Goal: Transaction & Acquisition: Purchase product/service

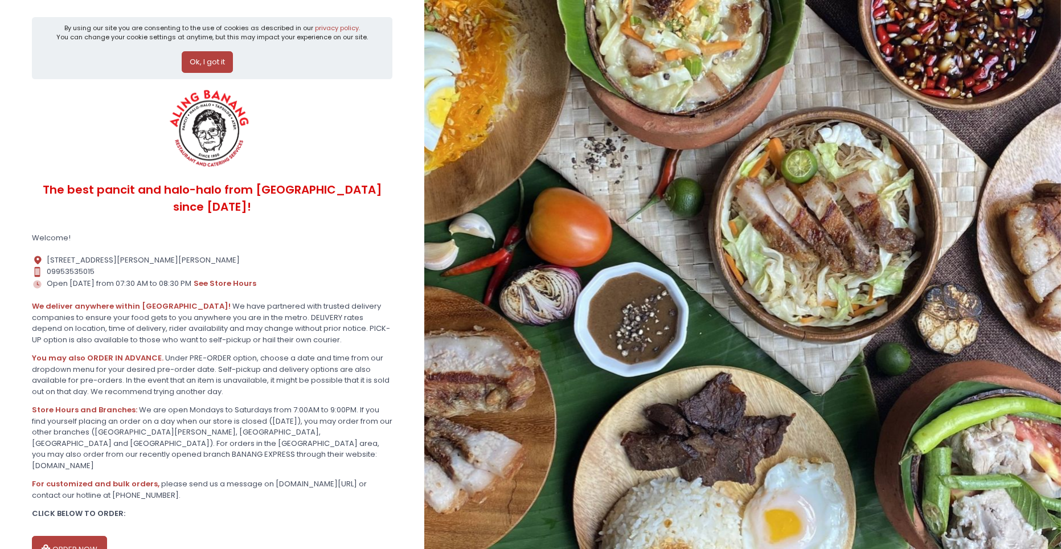
click at [217, 60] on button "Ok, I got it" at bounding box center [207, 62] width 51 height 22
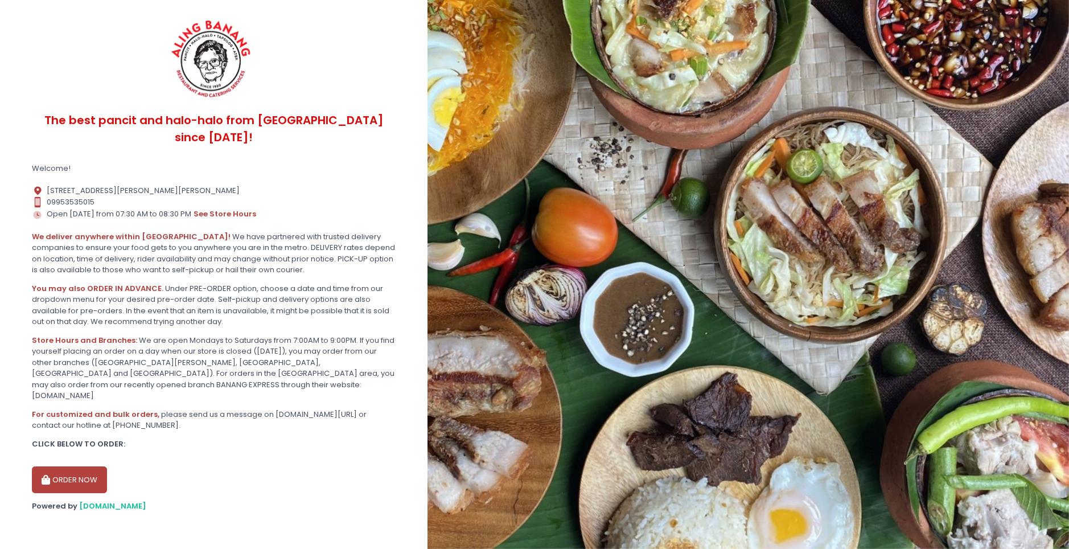
click at [79, 466] on button "ORDER NOW" at bounding box center [69, 479] width 75 height 27
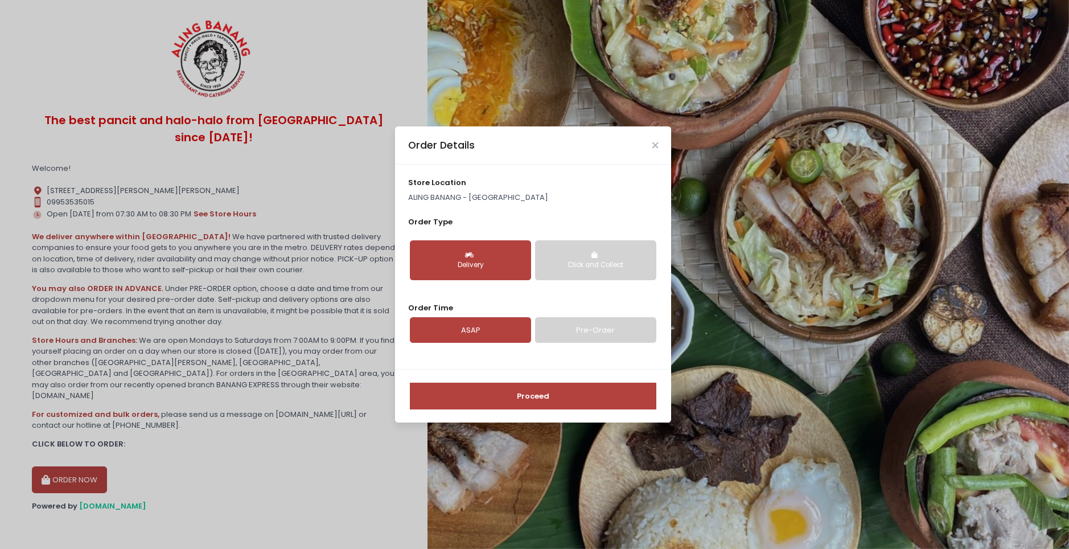
drag, startPoint x: 486, startPoint y: 256, endPoint x: 520, endPoint y: 327, distance: 79.5
click at [487, 256] on button "Delivery" at bounding box center [470, 260] width 121 height 40
click at [495, 401] on button "Proceed" at bounding box center [533, 396] width 247 height 27
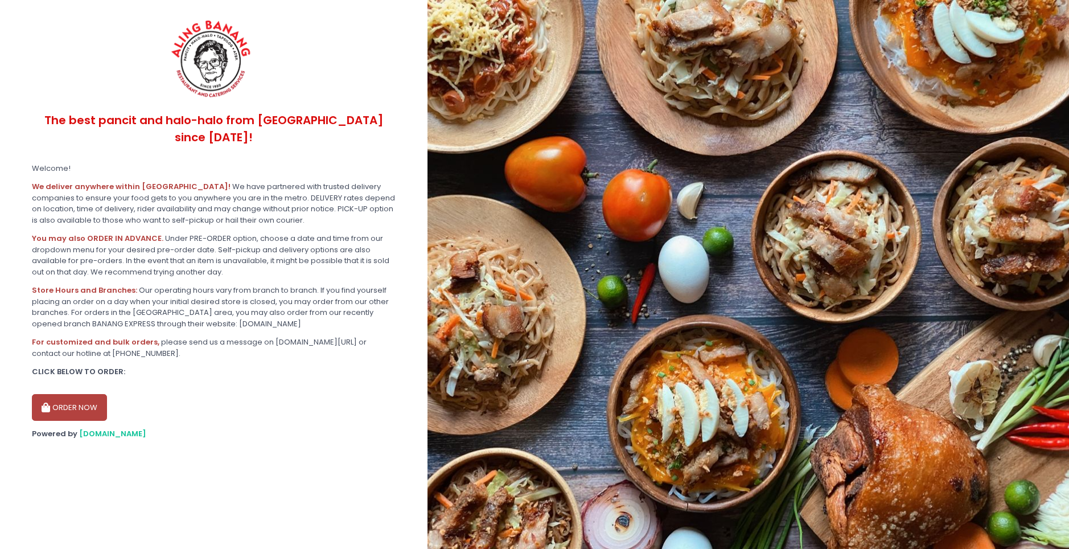
click at [68, 396] on button "ORDER NOW" at bounding box center [69, 407] width 75 height 27
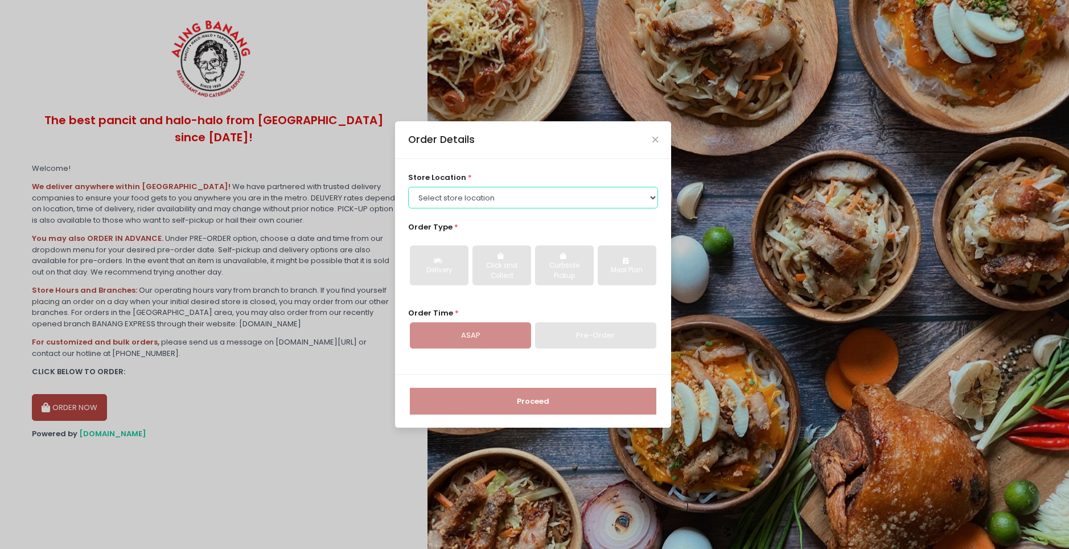
click at [455, 199] on select "Select store location ALING [GEOGRAPHIC_DATA] - [GEOGRAPHIC_DATA][PERSON_NAME] …" at bounding box center [533, 198] width 251 height 22
select select "614aea76e4942a4c99b3f7f2"
click at [408, 187] on select "Select store location ALING [GEOGRAPHIC_DATA] - [GEOGRAPHIC_DATA][PERSON_NAME] …" at bounding box center [533, 198] width 251 height 22
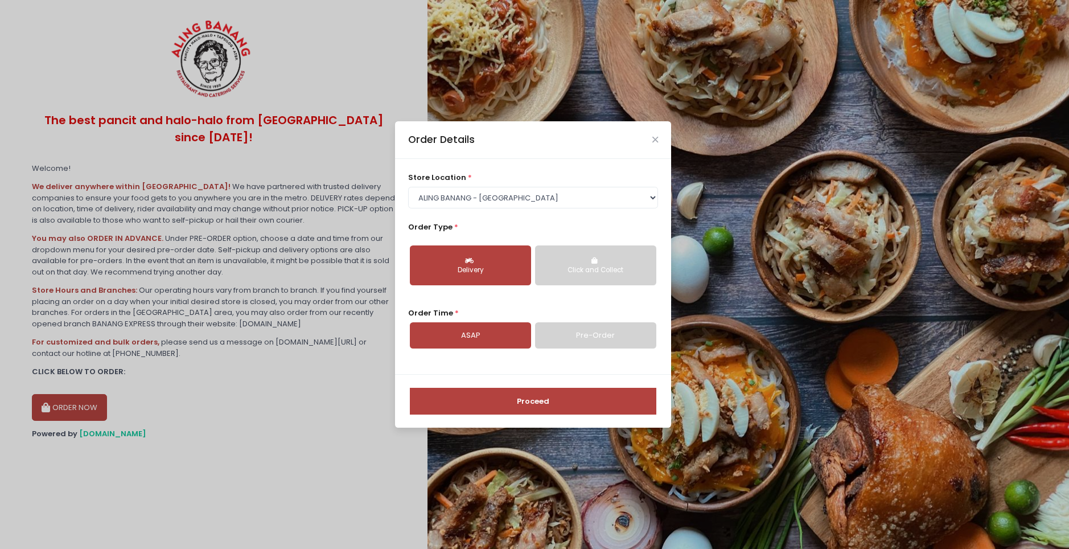
click at [495, 407] on button "Proceed" at bounding box center [533, 401] width 247 height 27
